Goal: Learn about a topic

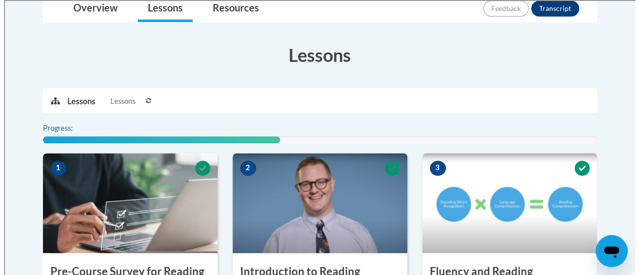
scroll to position [540, 0]
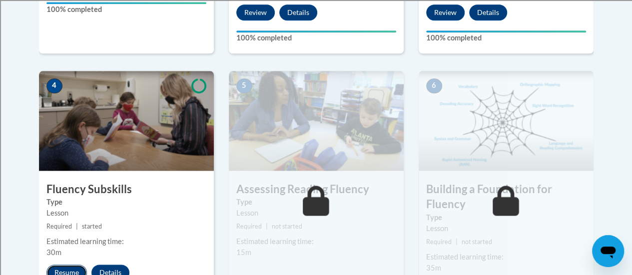
click at [75, 271] on button "Resume" at bounding box center [66, 273] width 40 height 16
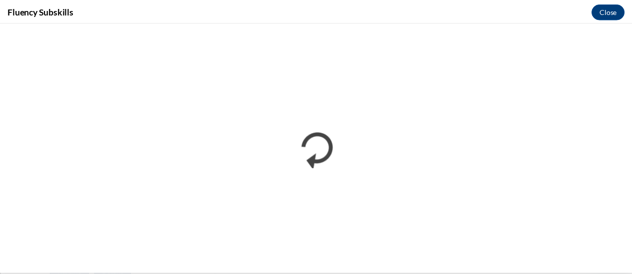
scroll to position [0, 0]
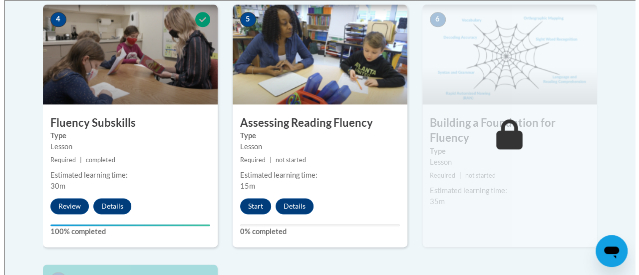
scroll to position [612, 0]
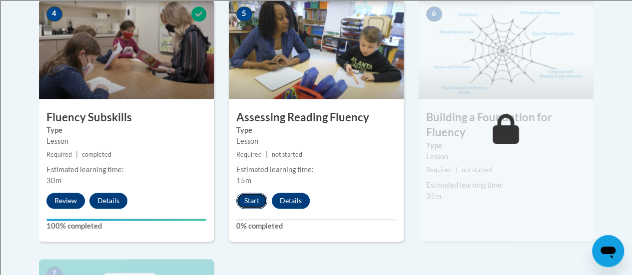
click at [254, 197] on button "Start" at bounding box center [251, 201] width 31 height 16
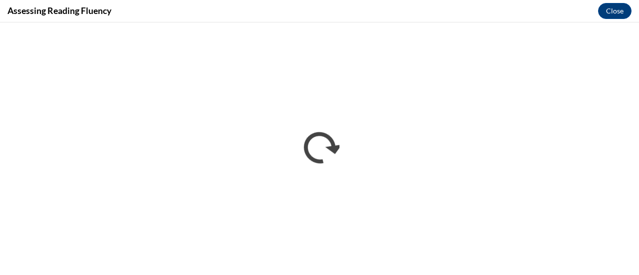
scroll to position [0, 0]
